Goal: Navigation & Orientation: Find specific page/section

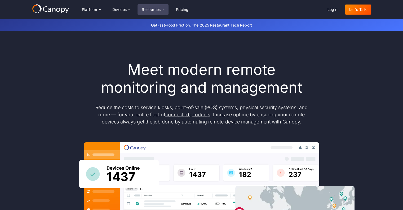
click at [161, 9] on div "Resources" at bounding box center [151, 10] width 19 height 4
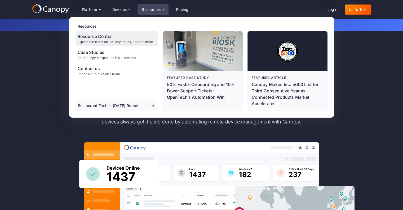
click at [106, 36] on div "Resource Center" at bounding box center [115, 36] width 75 height 6
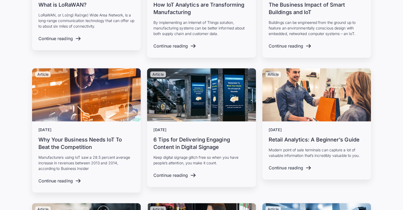
scroll to position [7063, 0]
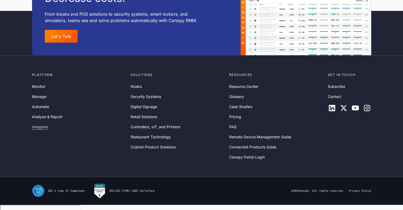
click at [39, 130] on link "Integrate" at bounding box center [40, 127] width 16 height 6
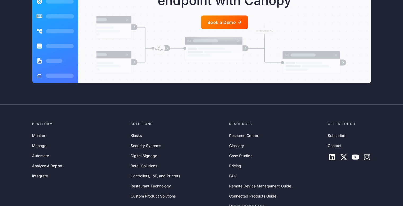
scroll to position [1200, 0]
